Goal: Task Accomplishment & Management: Manage account settings

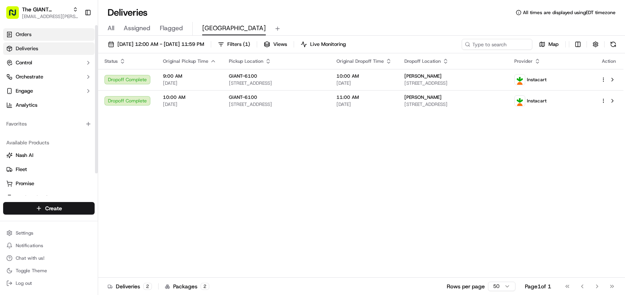
click at [44, 36] on link "Orders" at bounding box center [48, 34] width 91 height 13
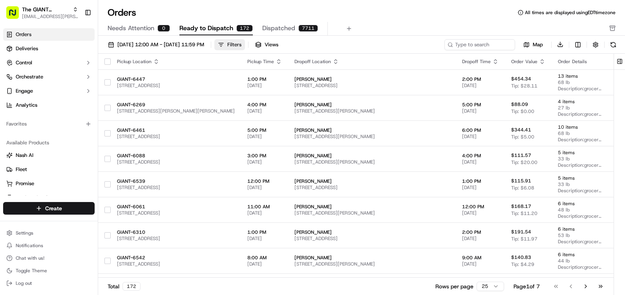
click at [241, 46] on div "Filters" at bounding box center [234, 44] width 14 height 7
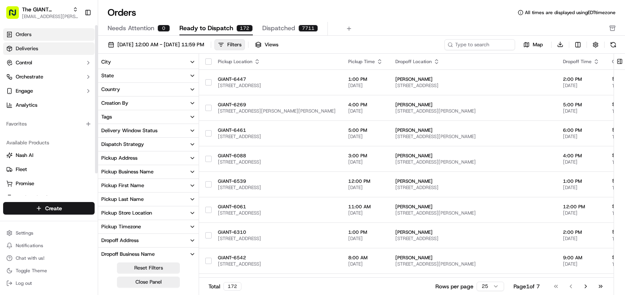
click at [35, 46] on span "Deliveries" at bounding box center [27, 48] width 22 height 7
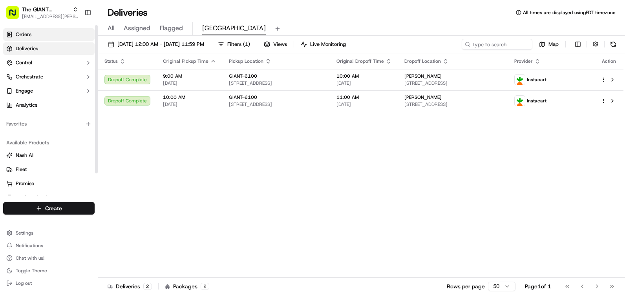
click at [37, 36] on link "Orders" at bounding box center [48, 34] width 91 height 13
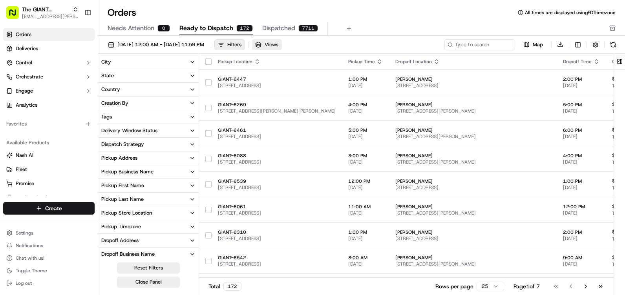
click at [278, 43] on span "Views" at bounding box center [272, 44] width 14 height 7
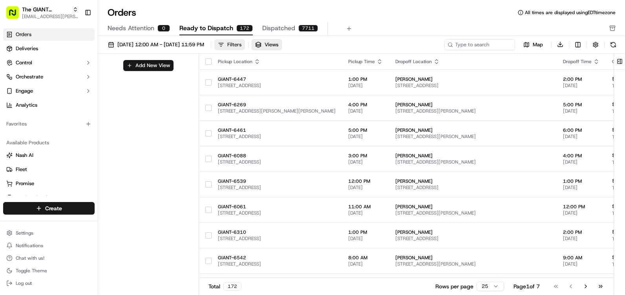
click at [241, 42] on div "Filters" at bounding box center [234, 44] width 14 height 7
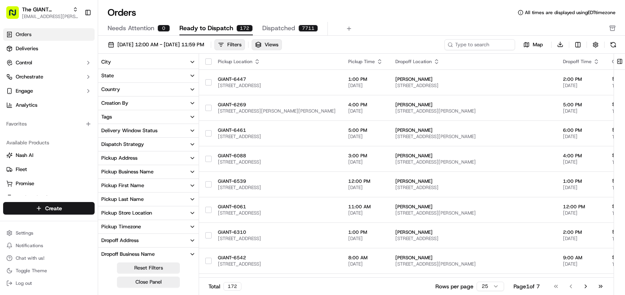
click at [278, 27] on span "Dispatched" at bounding box center [278, 28] width 33 height 9
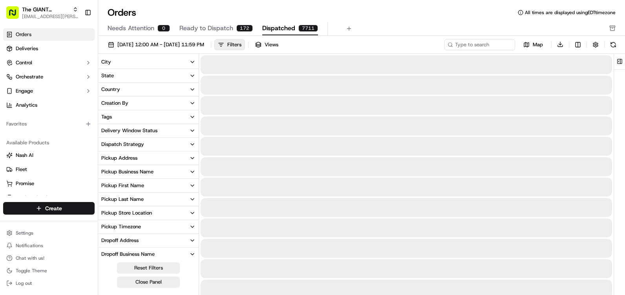
click at [205, 31] on span "Ready to Dispatch" at bounding box center [206, 28] width 54 height 9
click at [272, 28] on span "Dispatched" at bounding box center [278, 28] width 33 height 9
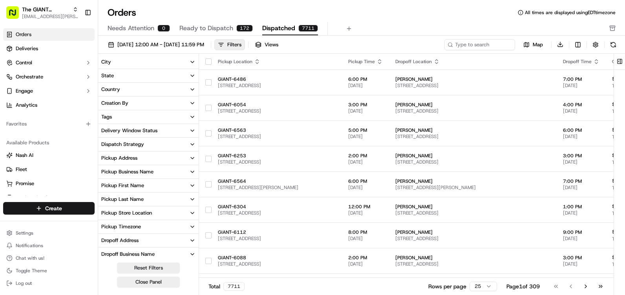
click at [231, 30] on span "Ready to Dispatch" at bounding box center [206, 28] width 54 height 9
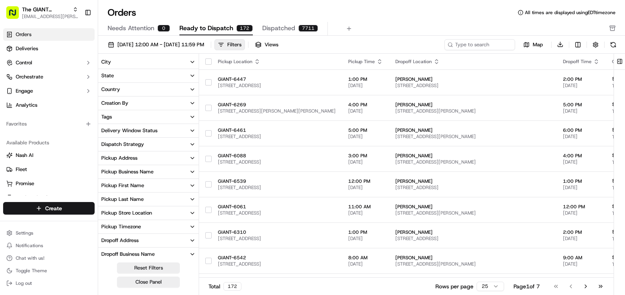
click at [109, 28] on span "Needs Attention" at bounding box center [131, 28] width 47 height 9
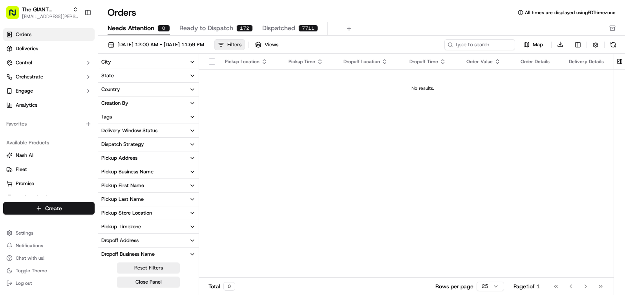
click at [200, 26] on span "Ready to Dispatch" at bounding box center [206, 28] width 54 height 9
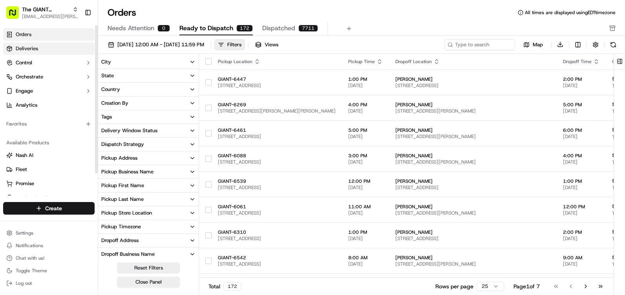
click at [66, 46] on link "Deliveries" at bounding box center [48, 48] width 91 height 13
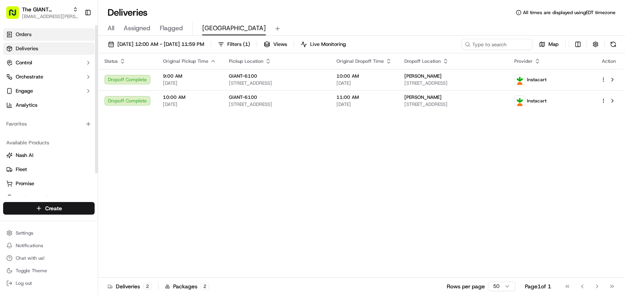
click at [44, 38] on link "Orders" at bounding box center [48, 34] width 91 height 13
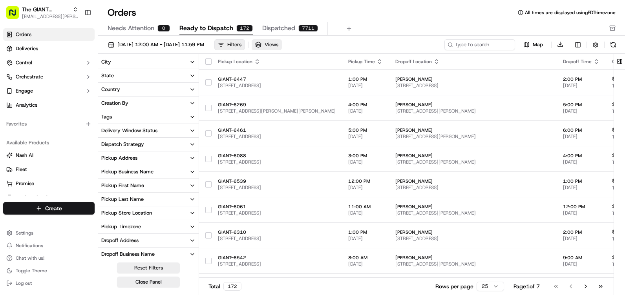
click at [282, 42] on button "Views" at bounding box center [267, 44] width 30 height 11
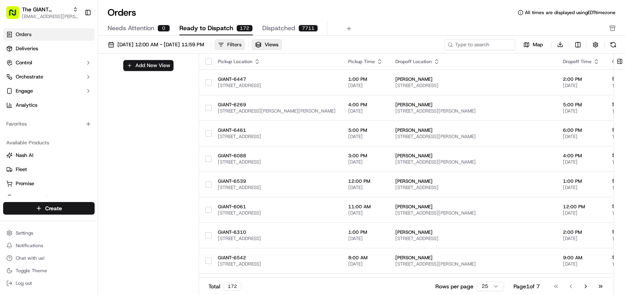
click at [245, 46] on button "Filters" at bounding box center [229, 44] width 31 height 11
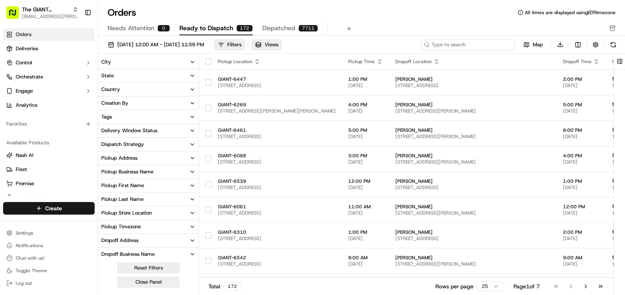
click at [491, 45] on input at bounding box center [468, 44] width 94 height 11
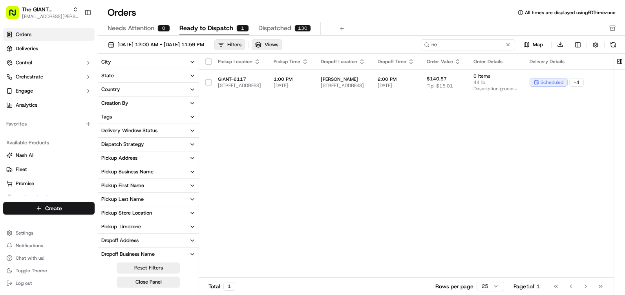
type input "n"
